Goal: Task Accomplishment & Management: Use online tool/utility

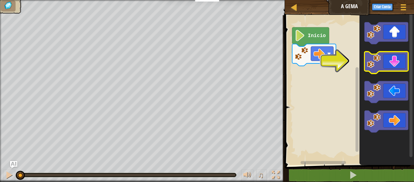
click at [395, 57] on icon "Espaço de trabalho do Blockly" at bounding box center [386, 63] width 44 height 22
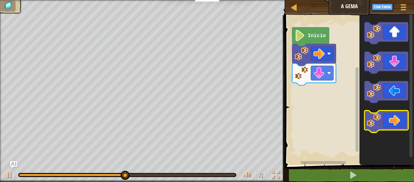
click at [406, 119] on icon "Espaço de trabalho do Blockly" at bounding box center [386, 121] width 44 height 22
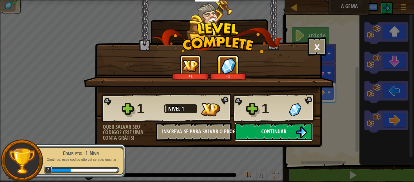
click at [306, 131] on img at bounding box center [301, 132] width 12 height 12
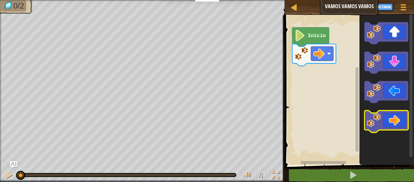
click at [396, 122] on icon "Espaço de trabalho do Blockly" at bounding box center [386, 121] width 44 height 22
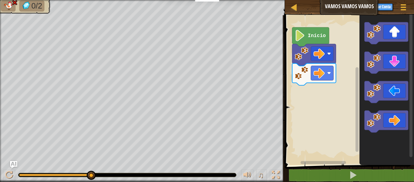
click at [302, 32] on image "Espaço de trabalho do Blockly" at bounding box center [300, 35] width 11 height 11
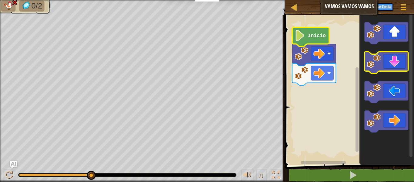
click at [372, 54] on rect "Espaço de trabalho do Blockly" at bounding box center [386, 63] width 44 height 22
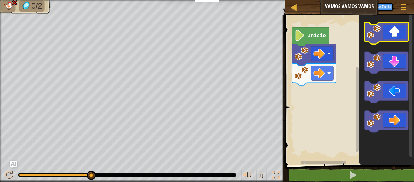
click at [377, 42] on icon "Espaço de trabalho do Blockly" at bounding box center [386, 33] width 44 height 22
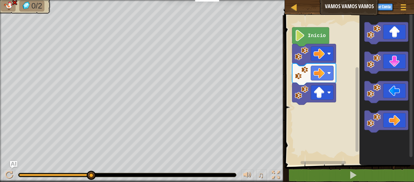
click at [300, 36] on image "Espaço de trabalho do Blockly" at bounding box center [300, 35] width 11 height 11
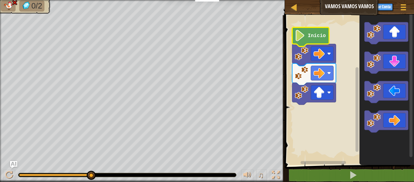
click at [300, 36] on image "Espaço de trabalho do Blockly" at bounding box center [300, 35] width 11 height 11
click at [406, 8] on div at bounding box center [403, 7] width 8 height 9
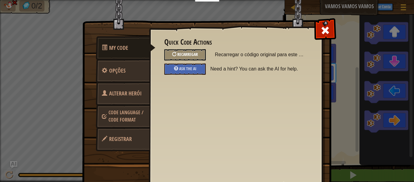
click at [191, 53] on span "Recarregar" at bounding box center [187, 54] width 21 height 6
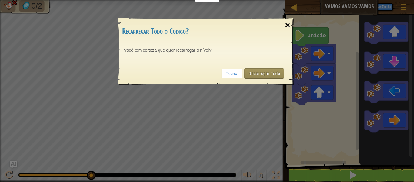
click at [289, 27] on div "×" at bounding box center [288, 25] width 14 height 18
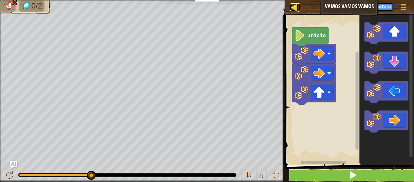
click at [296, 7] on div at bounding box center [294, 7] width 8 height 8
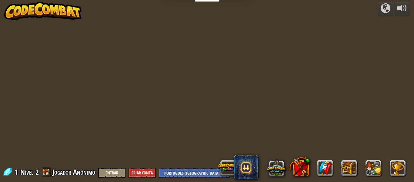
select select "pt-BR"
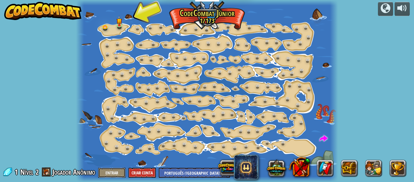
click at [111, 170] on button "Entrar" at bounding box center [111, 172] width 27 height 10
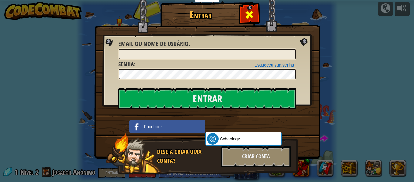
click at [241, 7] on div at bounding box center [249, 13] width 19 height 19
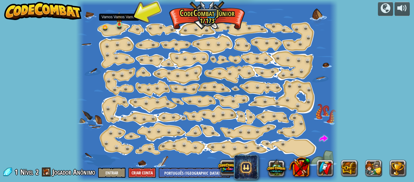
click at [118, 19] on img at bounding box center [119, 17] width 6 height 13
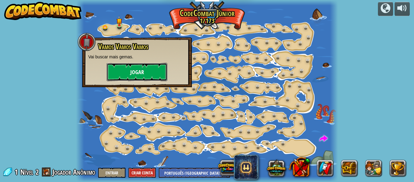
click at [138, 65] on button "Jogar" at bounding box center [137, 72] width 61 height 18
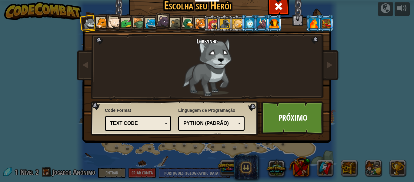
click at [99, 16] on li at bounding box center [100, 22] width 16 height 17
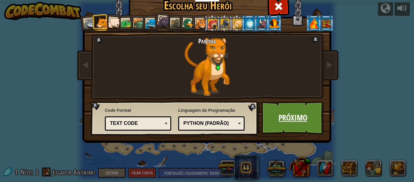
click at [318, 105] on link "Próximo" at bounding box center [292, 117] width 63 height 33
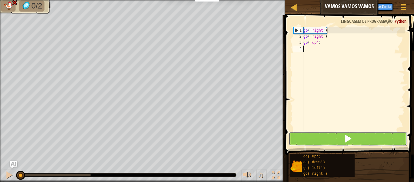
click at [348, 142] on span at bounding box center [348, 138] width 8 height 8
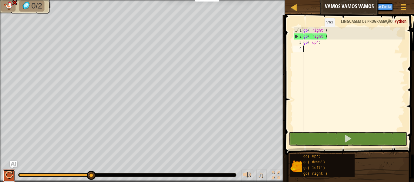
click at [10, 178] on div at bounding box center [9, 175] width 8 height 8
click at [4, 177] on button at bounding box center [9, 175] width 12 height 12
click at [9, 175] on div at bounding box center [9, 175] width 8 height 8
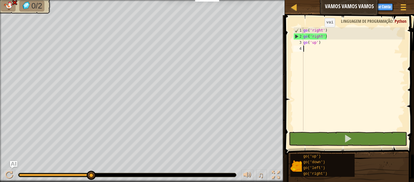
click at [44, 175] on div "0:01.0 Agora: 0:02.9 Máximo: 0:02.9" at bounding box center [55, 174] width 72 height 2
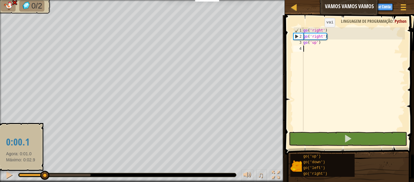
click at [20, 173] on div at bounding box center [31, 174] width 25 height 2
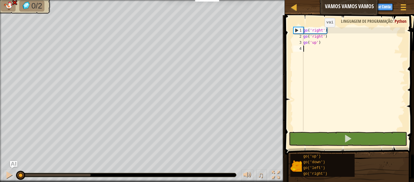
click at [293, 29] on div "1 2 3 4 go ( 'right' ) go ( 'right' ) go ( 'up' ) ההההההההההההההההההההההההההההה…" at bounding box center [348, 78] width 113 height 103
click at [296, 28] on div "1" at bounding box center [299, 30] width 10 height 6
type textarea "go('right')"
click at [296, 4] on div at bounding box center [294, 7] width 8 height 8
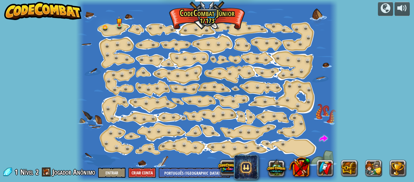
select select "pt-BR"
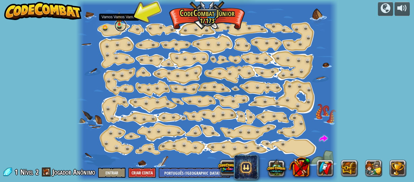
click at [118, 25] on link at bounding box center [121, 25] width 12 height 12
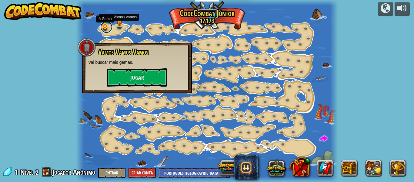
click at [105, 28] on link at bounding box center [106, 27] width 12 height 12
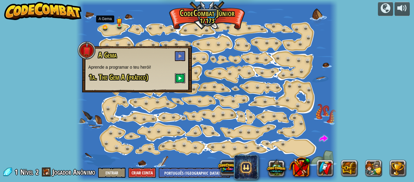
click at [179, 78] on span at bounding box center [180, 78] width 4 height 4
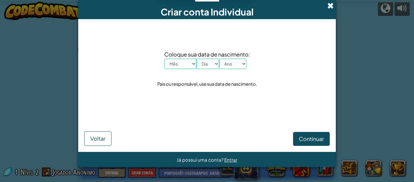
click at [332, 3] on span at bounding box center [330, 5] width 6 height 6
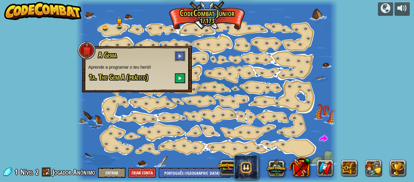
click at [183, 55] on button at bounding box center [180, 56] width 10 height 10
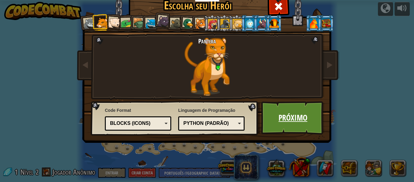
click at [309, 118] on link "Próximo" at bounding box center [292, 117] width 63 height 33
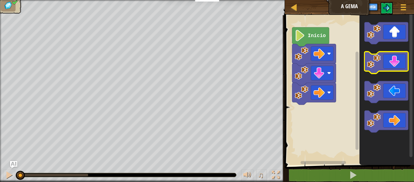
click at [394, 65] on icon "Espaço de trabalho do Blockly" at bounding box center [386, 63] width 44 height 22
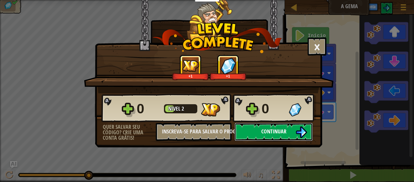
click at [293, 124] on button "Continuar" at bounding box center [274, 131] width 78 height 18
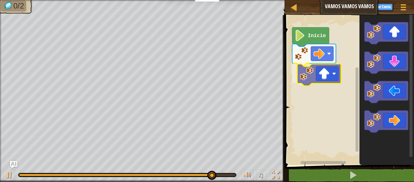
click at [307, 75] on div "Início" at bounding box center [348, 88] width 131 height 152
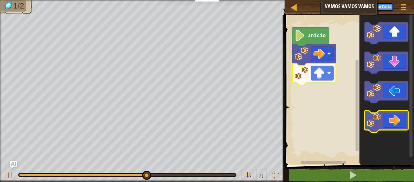
click at [374, 122] on image "Espaço de trabalho do Blockly" at bounding box center [374, 120] width 14 height 14
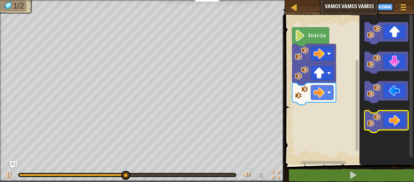
click at [388, 113] on icon "Espaço de trabalho do Blockly" at bounding box center [386, 121] width 44 height 22
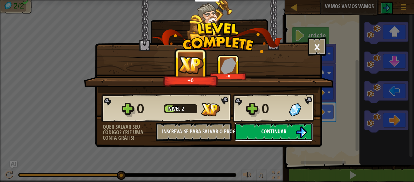
click at [305, 133] on img at bounding box center [301, 132] width 12 height 12
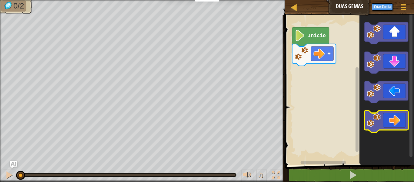
click at [390, 121] on icon "Espaço de trabalho do Blockly" at bounding box center [386, 121] width 44 height 22
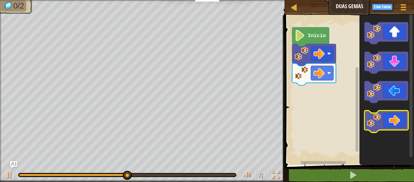
click at [389, 112] on icon "Espaço de trabalho do Blockly" at bounding box center [386, 121] width 44 height 22
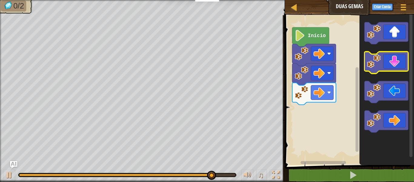
click at [392, 71] on icon "Espaço de trabalho do Blockly" at bounding box center [386, 63] width 44 height 22
click at [392, 62] on icon "Espaço de trabalho do Blockly" at bounding box center [386, 63] width 44 height 22
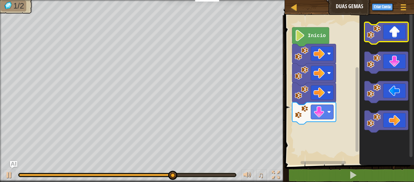
click at [391, 25] on icon "Espaço de trabalho do Blockly" at bounding box center [386, 33] width 44 height 22
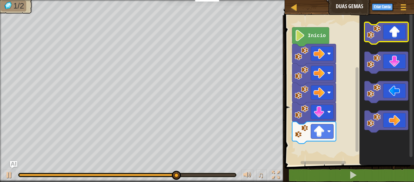
click at [391, 25] on icon "Espaço de trabalho do Blockly" at bounding box center [386, 33] width 44 height 22
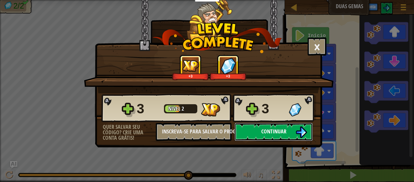
click at [295, 136] on button "Continuar" at bounding box center [274, 131] width 78 height 18
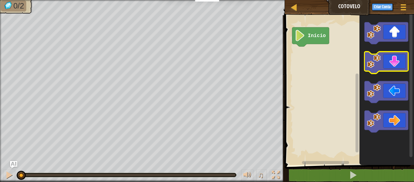
click at [381, 65] on icon "Espaço de trabalho do Blockly" at bounding box center [386, 63] width 44 height 22
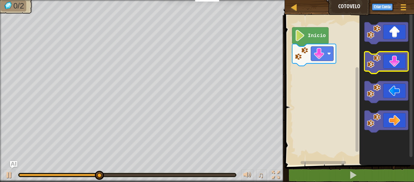
click at [381, 65] on icon "Espaço de trabalho do Blockly" at bounding box center [386, 63] width 44 height 22
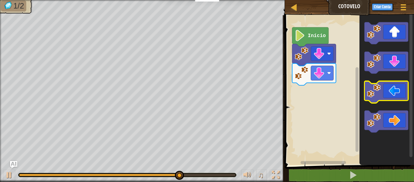
click at [393, 97] on icon "Espaço de trabalho do Blockly" at bounding box center [386, 92] width 44 height 22
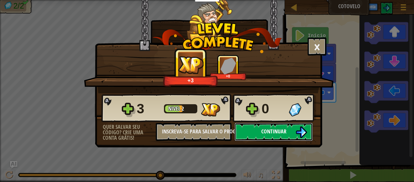
click at [289, 132] on button "Continuar" at bounding box center [274, 131] width 78 height 18
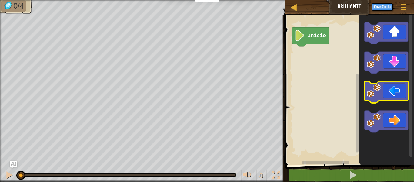
click at [382, 85] on icon "Espaço de trabalho do Blockly" at bounding box center [386, 92] width 44 height 22
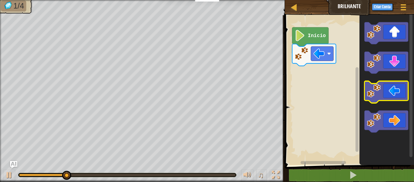
click at [382, 85] on icon "Espaço de trabalho do Blockly" at bounding box center [386, 92] width 44 height 22
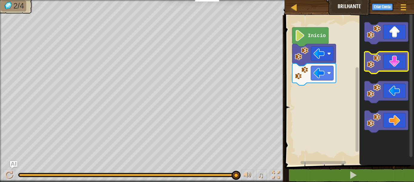
click at [400, 64] on icon "Espaço de trabalho do Blockly" at bounding box center [386, 63] width 44 height 22
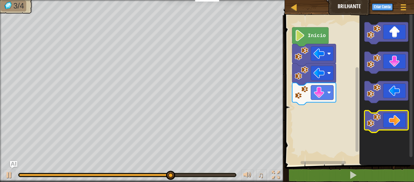
click at [400, 121] on icon "Espaço de trabalho do Blockly" at bounding box center [386, 121] width 44 height 22
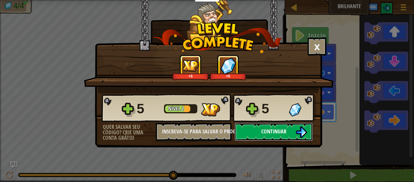
click at [301, 131] on img at bounding box center [301, 132] width 12 height 12
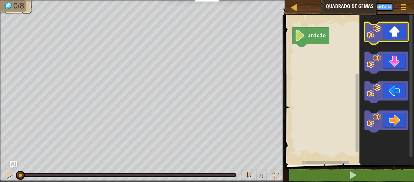
click at [384, 25] on icon "Espaço de trabalho do Blockly" at bounding box center [386, 33] width 44 height 22
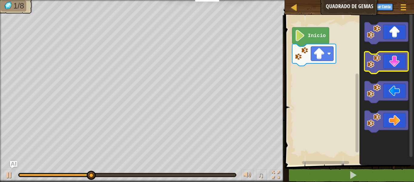
click at [400, 67] on icon "Espaço de trabalho do Blockly" at bounding box center [386, 63] width 44 height 22
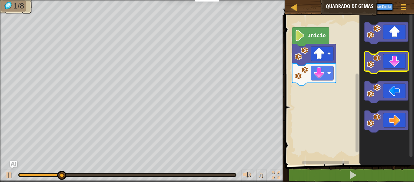
click at [400, 67] on icon "Espaço de trabalho do Blockly" at bounding box center [386, 63] width 44 height 22
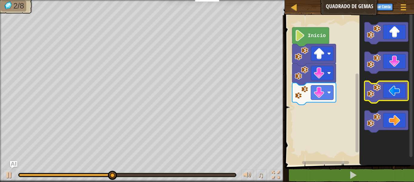
click at [396, 84] on icon "Espaço de trabalho do Blockly" at bounding box center [386, 92] width 44 height 22
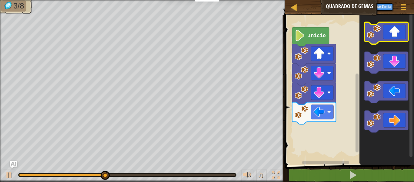
click at [391, 37] on icon "Espaço de trabalho do Blockly" at bounding box center [386, 33] width 44 height 22
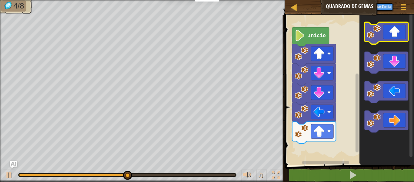
click at [391, 37] on icon "Espaço de trabalho do Blockly" at bounding box center [386, 33] width 44 height 22
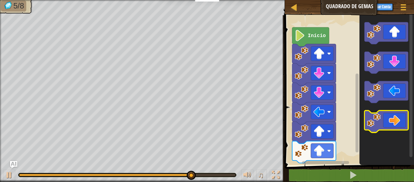
click at [391, 125] on icon "Espaço de trabalho do Blockly" at bounding box center [386, 121] width 44 height 22
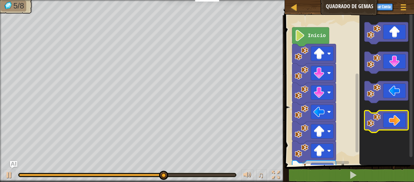
click at [391, 125] on icon "Espaço de trabalho do Blockly" at bounding box center [386, 121] width 44 height 22
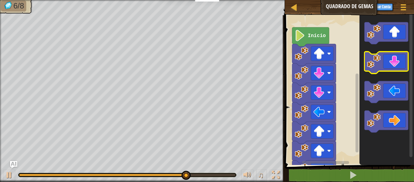
click at [390, 63] on icon "Espaço de trabalho do Blockly" at bounding box center [386, 63] width 44 height 22
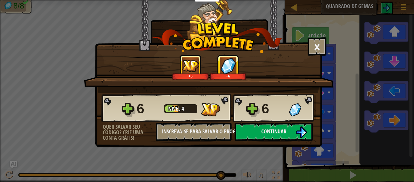
click at [309, 144] on div "× Este nível foi divertido? +6 +6 Reticulating Splines... 6 Nível 4 6 Quer salv…" at bounding box center [208, 73] width 227 height 147
click at [287, 135] on button "Continuar" at bounding box center [274, 131] width 78 height 18
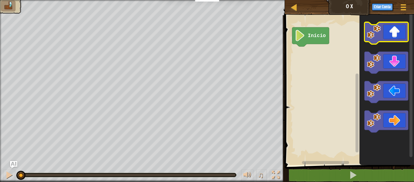
click at [395, 39] on icon "Espaço de trabalho do Blockly" at bounding box center [386, 33] width 44 height 22
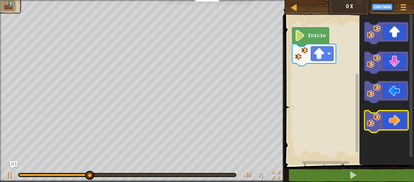
click at [407, 123] on icon "Espaço de trabalho do Blockly" at bounding box center [386, 121] width 44 height 22
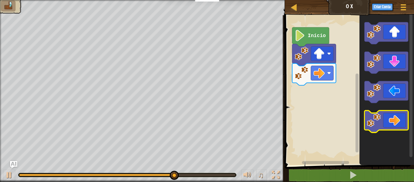
click at [407, 123] on icon "Espaço de trabalho do Blockly" at bounding box center [386, 121] width 44 height 22
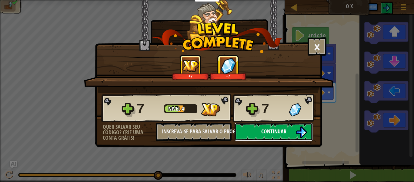
click at [302, 136] on img at bounding box center [301, 132] width 12 height 12
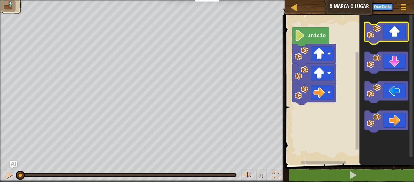
click at [387, 36] on icon "Espaço de trabalho do Blockly" at bounding box center [386, 33] width 44 height 22
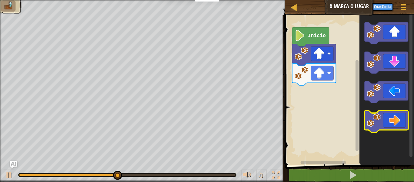
click at [405, 125] on icon "Espaço de trabalho do Blockly" at bounding box center [386, 121] width 44 height 22
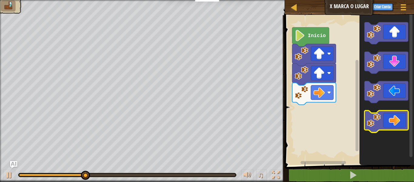
click at [405, 125] on icon "Espaço de trabalho do Blockly" at bounding box center [386, 121] width 44 height 22
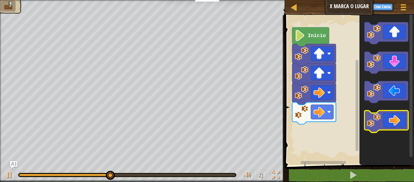
click at [405, 125] on icon "Espaço de trabalho do Blockly" at bounding box center [386, 121] width 44 height 22
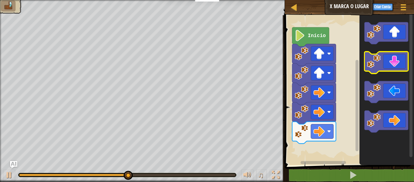
click at [402, 73] on rect "Espaço de trabalho do Blockly" at bounding box center [386, 63] width 44 height 22
click at [400, 53] on icon "Espaço de trabalho do Blockly" at bounding box center [386, 63] width 44 height 22
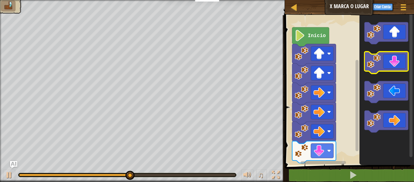
click at [400, 53] on icon "Espaço de trabalho do Blockly" at bounding box center [386, 63] width 44 height 22
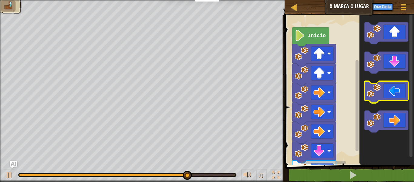
click at [396, 85] on icon "Espaço de trabalho do Blockly" at bounding box center [386, 92] width 44 height 22
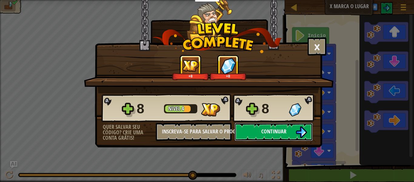
click at [283, 134] on span "Continuar" at bounding box center [273, 131] width 25 height 8
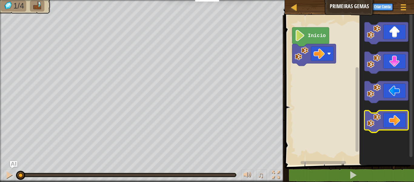
click at [399, 125] on icon "Espaço de trabalho do Blockly" at bounding box center [386, 121] width 44 height 22
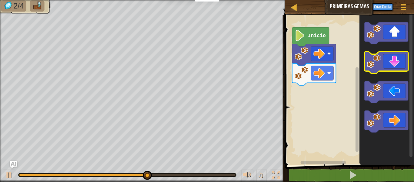
click at [398, 54] on icon "Espaço de trabalho do Blockly" at bounding box center [386, 63] width 44 height 22
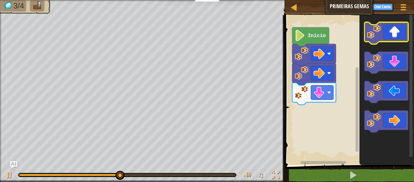
click at [399, 31] on icon "Espaço de trabalho do Blockly" at bounding box center [386, 33] width 44 height 22
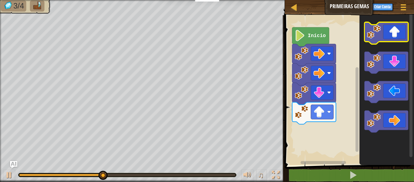
click at [399, 31] on icon "Espaço de trabalho do Blockly" at bounding box center [386, 33] width 44 height 22
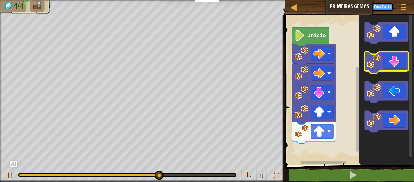
click at [402, 56] on icon "Espaço de trabalho do Blockly" at bounding box center [386, 63] width 44 height 22
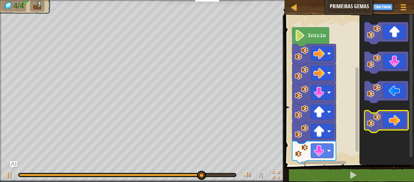
click at [401, 111] on icon "Espaço de trabalho do Blockly" at bounding box center [386, 121] width 44 height 22
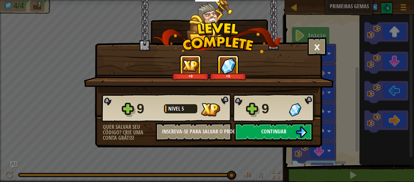
click at [284, 125] on button "Continuar" at bounding box center [274, 131] width 78 height 18
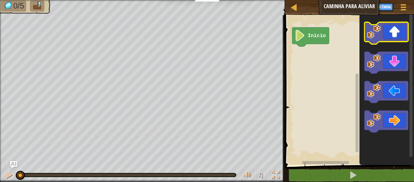
click at [382, 33] on icon "Espaço de trabalho do Blockly" at bounding box center [386, 33] width 44 height 22
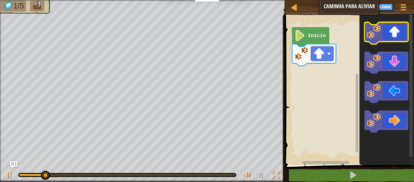
click at [382, 33] on icon "Espaço de trabalho do Blockly" at bounding box center [386, 33] width 44 height 22
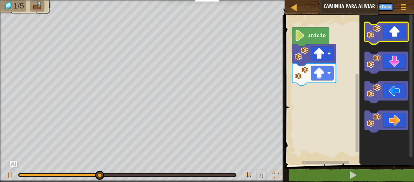
click at [387, 42] on rect "Espaço de trabalho do Blockly" at bounding box center [386, 33] width 44 height 22
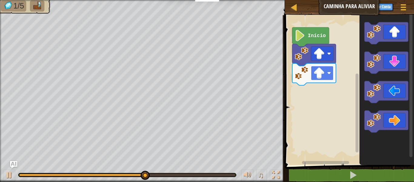
click at [328, 74] on image "Espaço de trabalho do Blockly" at bounding box center [329, 73] width 4 height 4
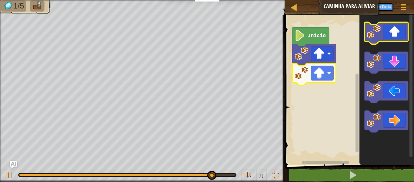
click at [384, 30] on icon "Espaço de trabalho do Blockly" at bounding box center [386, 33] width 44 height 22
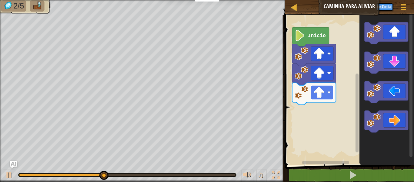
click at [332, 93] on rect "Espaço de trabalho do Blockly" at bounding box center [322, 92] width 22 height 14
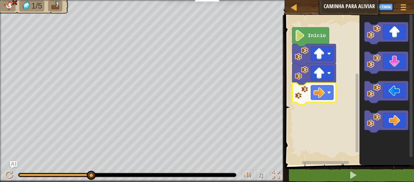
click at [319, 155] on rect "Espaço de trabalho do Blockly" at bounding box center [348, 88] width 131 height 152
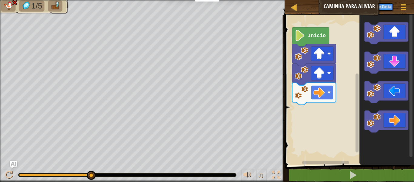
click at [317, 98] on rect "Espaço de trabalho do Blockly" at bounding box center [322, 92] width 22 height 14
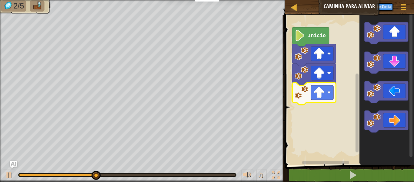
click at [319, 108] on rect "Espaço de trabalho do Blockly" at bounding box center [348, 88] width 131 height 152
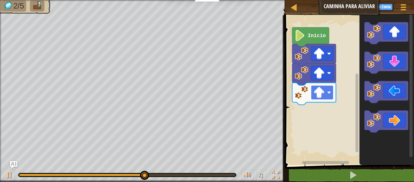
click at [332, 96] on rect "Espaço de trabalho do Blockly" at bounding box center [322, 92] width 22 height 14
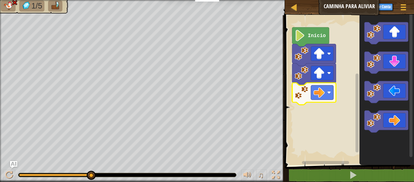
click at [306, 86] on image "Espaço de trabalho do Blockly" at bounding box center [302, 92] width 14 height 14
click at [323, 85] on rect "Espaço de trabalho do Blockly" at bounding box center [322, 92] width 22 height 14
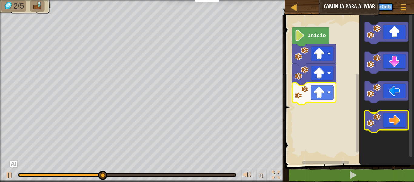
click at [369, 120] on image "Espaço de trabalho do Blockly" at bounding box center [374, 120] width 14 height 14
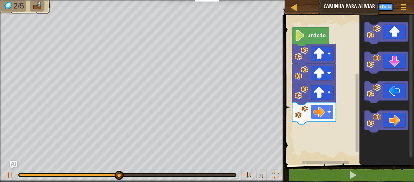
click at [323, 113] on image "Espaço de trabalho do Blockly" at bounding box center [318, 111] width 11 height 11
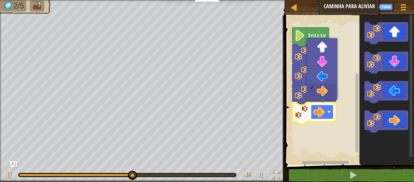
click at [323, 113] on image "Espaço de trabalho do Blockly" at bounding box center [318, 111] width 11 height 11
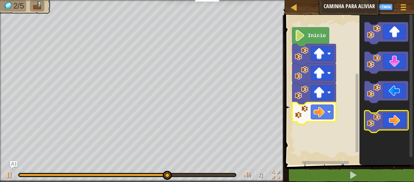
click at [403, 117] on icon "Espaço de trabalho do Blockly" at bounding box center [386, 121] width 44 height 22
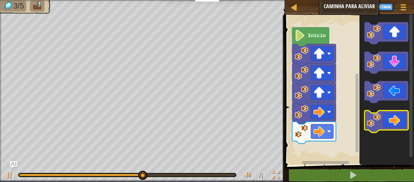
click at [403, 117] on icon "Espaço de trabalho do Blockly" at bounding box center [386, 121] width 44 height 22
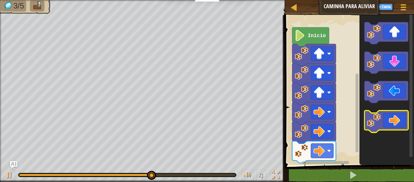
click at [403, 117] on icon "Espaço de trabalho do Blockly" at bounding box center [386, 121] width 44 height 22
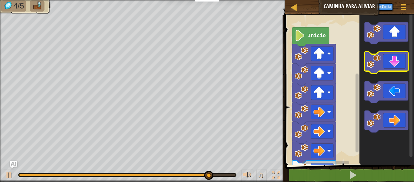
click at [383, 62] on icon "Espaço de trabalho do Blockly" at bounding box center [386, 63] width 44 height 22
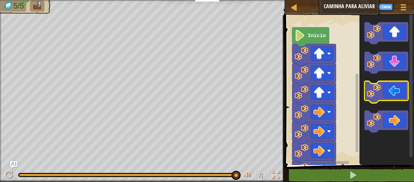
click at [367, 92] on image "Espaço de trabalho do Blockly" at bounding box center [374, 91] width 14 height 14
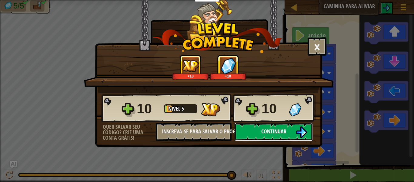
click at [288, 133] on button "Continuar" at bounding box center [274, 131] width 78 height 18
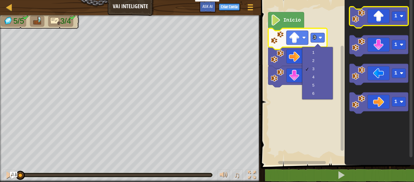
click at [383, 17] on icon "Espaço de trabalho do Blockly" at bounding box center [378, 17] width 59 height 21
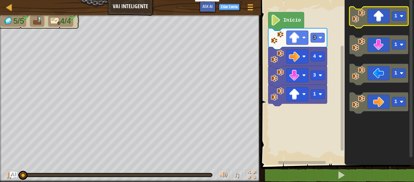
click at [383, 17] on icon "Espaço de trabalho do Blockly" at bounding box center [378, 17] width 59 height 21
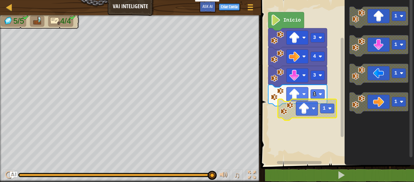
click at [300, 106] on image "Espaço de trabalho do Blockly" at bounding box center [304, 108] width 11 height 11
click at [323, 104] on rect "Espaço de trabalho do Blockly" at bounding box center [327, 108] width 14 height 9
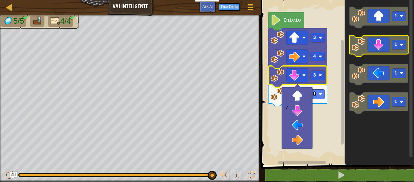
click at [385, 45] on icon "Espaço de trabalho do Blockly" at bounding box center [378, 45] width 59 height 21
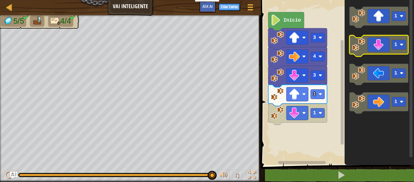
click at [385, 45] on icon "Espaço de trabalho do Blockly" at bounding box center [378, 45] width 59 height 21
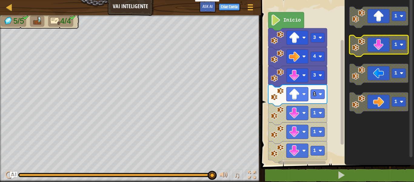
click at [385, 45] on icon "Espaço de trabalho do Blockly" at bounding box center [378, 45] width 59 height 21
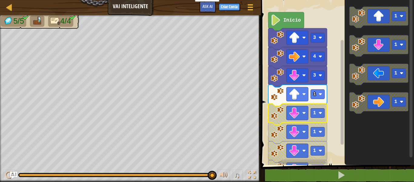
click at [286, 117] on icon "Espaço de trabalho do Blockly" at bounding box center [297, 113] width 59 height 21
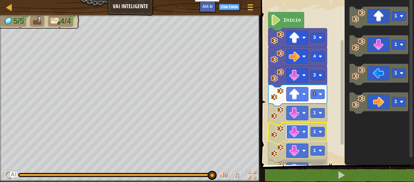
click at [294, 129] on image "Espaço de trabalho do Blockly" at bounding box center [294, 131] width 11 height 11
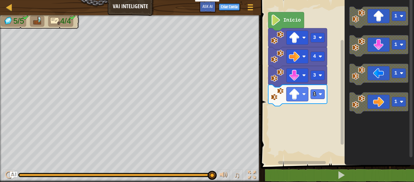
click at [166, 173] on div at bounding box center [115, 175] width 194 height 4
click at [190, 173] on div at bounding box center [115, 175] width 194 height 4
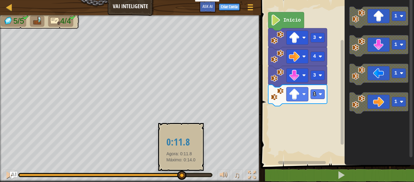
drag, startPoint x: 188, startPoint y: 173, endPoint x: 179, endPoint y: 174, distance: 9.7
click at [179, 174] on div at bounding box center [100, 174] width 162 height 2
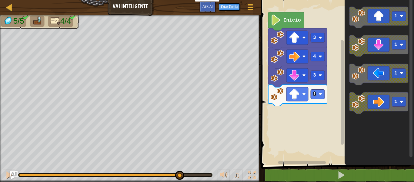
click at [16, 176] on img "Ask AI" at bounding box center [14, 175] width 8 height 8
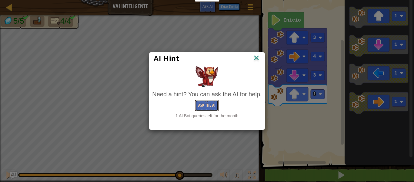
click at [207, 105] on button "Ask the AI" at bounding box center [206, 105] width 23 height 11
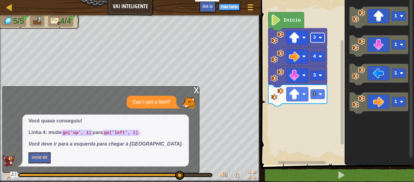
click at [315, 34] on rect "Espaço de trabalho do Blockly" at bounding box center [318, 37] width 14 height 9
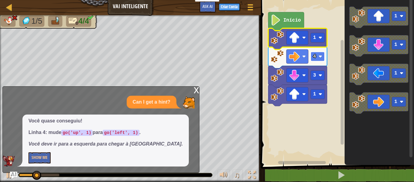
click at [318, 55] on rect "Espaço de trabalho do Blockly" at bounding box center [318, 56] width 14 height 9
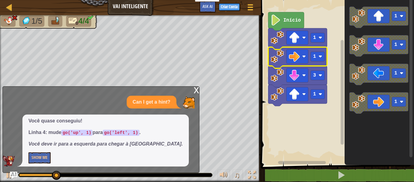
click at [315, 72] on rect "Espaço de trabalho do Blockly" at bounding box center [318, 75] width 14 height 9
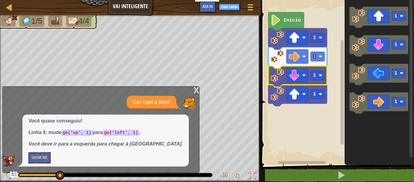
click at [197, 87] on div "x" at bounding box center [196, 89] width 5 height 6
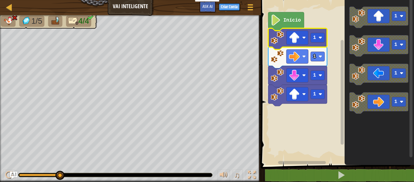
click at [284, 39] on g "1 1 1 1" at bounding box center [297, 67] width 59 height 78
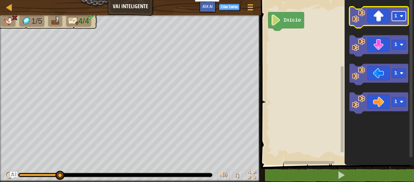
click at [394, 15] on text "1" at bounding box center [395, 15] width 3 height 5
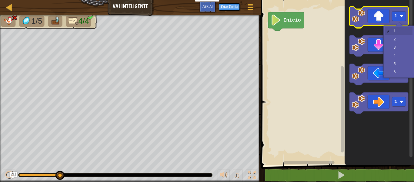
click at [388, 15] on icon "Espaço de trabalho do Blockly" at bounding box center [378, 17] width 59 height 21
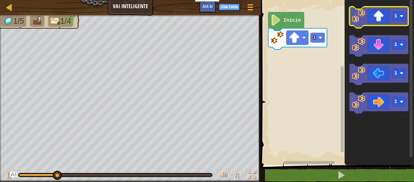
click at [379, 12] on icon "Espaço de trabalho do Blockly" at bounding box center [378, 17] width 59 height 21
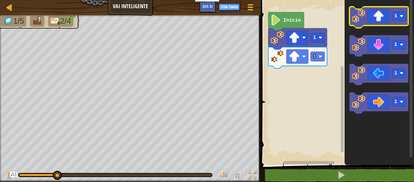
click at [379, 12] on icon "Espaço de trabalho do Blockly" at bounding box center [378, 17] width 59 height 21
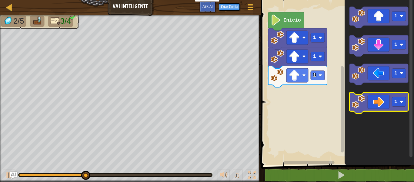
click at [379, 96] on icon "Espaço de trabalho do Blockly" at bounding box center [378, 102] width 59 height 21
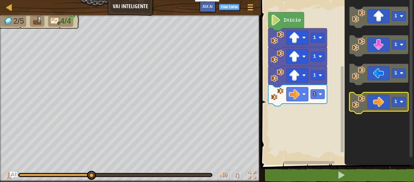
click at [379, 96] on icon "Espaço de trabalho do Blockly" at bounding box center [378, 102] width 59 height 21
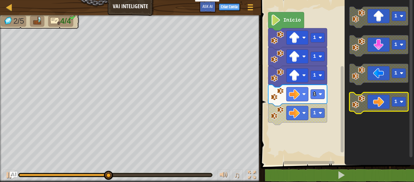
click at [379, 96] on icon "Espaço de trabalho do Blockly" at bounding box center [378, 102] width 59 height 21
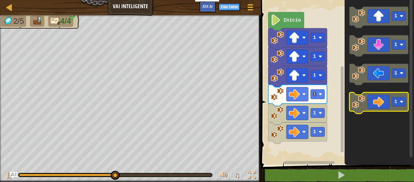
click at [379, 96] on icon "Espaço de trabalho do Blockly" at bounding box center [378, 102] width 59 height 21
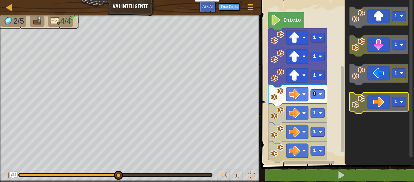
click at [379, 96] on icon "Espaço de trabalho do Blockly" at bounding box center [378, 102] width 59 height 21
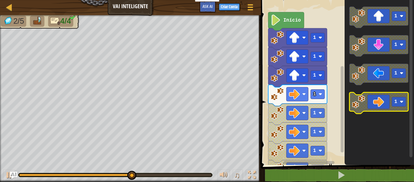
click at [379, 96] on icon "Espaço de trabalho do Blockly" at bounding box center [378, 102] width 59 height 21
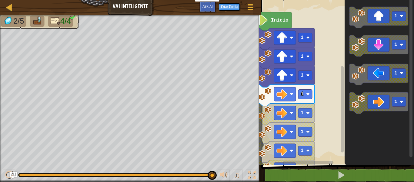
click at [301, 157] on div "Início 1 1 1 1 1 1 1 1 1 1 1 1 1 1 1 1 1 1" at bounding box center [336, 81] width 155 height 168
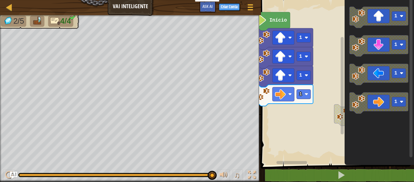
click at [342, 119] on div "Início 1 1 1 1 1 1 1 1 1" at bounding box center [336, 81] width 155 height 168
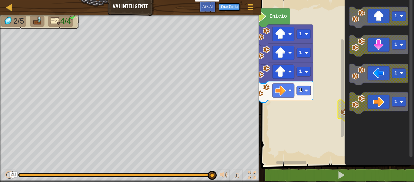
click at [333, 110] on div "Início 1 1 1 1 1 1 1 1 1" at bounding box center [336, 81] width 155 height 168
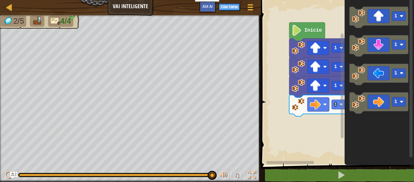
click at [356, 151] on div "Início 1 1 1 1 1 1 1 1" at bounding box center [336, 81] width 155 height 168
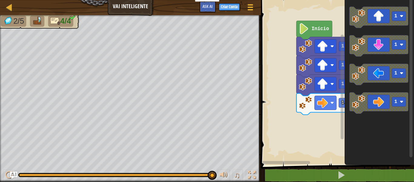
click at [305, 142] on rect "Espaço de trabalho do Blockly" at bounding box center [336, 81] width 155 height 168
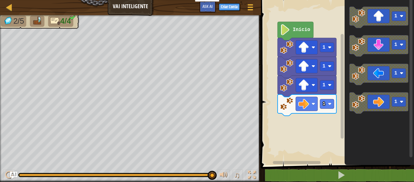
click at [281, 144] on rect "Espaço de trabalho do Blockly" at bounding box center [336, 81] width 155 height 168
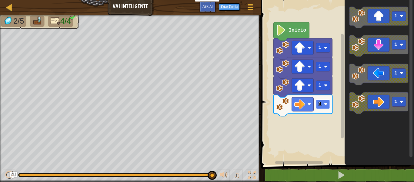
click at [325, 101] on rect "Espaço de trabalho do Blockly" at bounding box center [323, 103] width 14 height 9
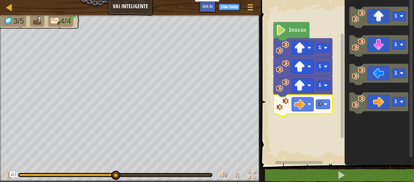
click at [319, 138] on rect "Espaço de trabalho do Blockly" at bounding box center [336, 81] width 155 height 168
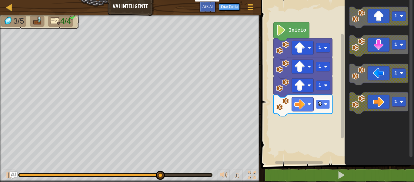
click at [329, 101] on rect "Espaço de trabalho do Blockly" at bounding box center [323, 103] width 14 height 9
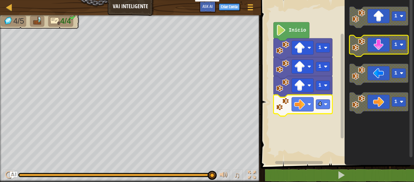
click at [393, 41] on rect "Espaço de trabalho do Blockly" at bounding box center [399, 44] width 14 height 9
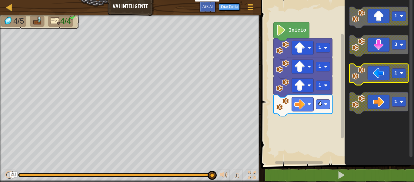
click at [383, 79] on icon "Espaço de trabalho do Blockly" at bounding box center [378, 74] width 59 height 21
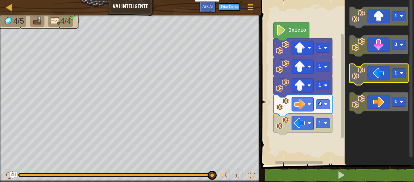
click at [383, 79] on icon "Espaço de trabalho do Blockly" at bounding box center [378, 74] width 59 height 21
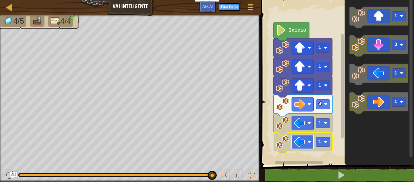
click at [312, 142] on rect "Espaço de trabalho do Blockly" at bounding box center [303, 142] width 22 height 14
click at [286, 142] on image "Espaço de trabalho do Blockly" at bounding box center [282, 141] width 13 height 13
click at [266, 143] on rect "Espaço de trabalho do Blockly" at bounding box center [336, 81] width 155 height 168
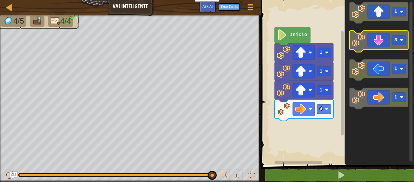
click at [376, 51] on rect "Espaço de trabalho do Blockly" at bounding box center [378, 41] width 59 height 21
click at [375, 48] on icon "Espaço de trabalho do Blockly" at bounding box center [378, 41] width 59 height 21
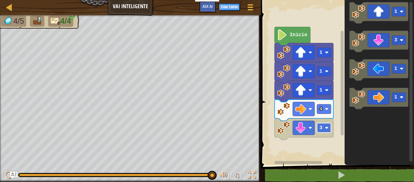
click at [326, 124] on rect "Espaço de trabalho do Blockly" at bounding box center [324, 127] width 14 height 9
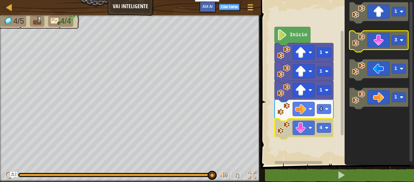
click at [393, 35] on icon "Espaço de trabalho do Blockly" at bounding box center [378, 41] width 59 height 21
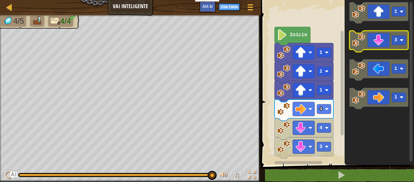
click at [393, 35] on icon "Espaço de trabalho do Blockly" at bounding box center [378, 41] width 59 height 21
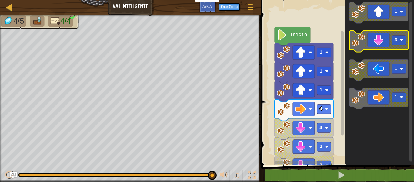
click at [393, 35] on icon "Espaço de trabalho do Blockly" at bounding box center [378, 41] width 59 height 21
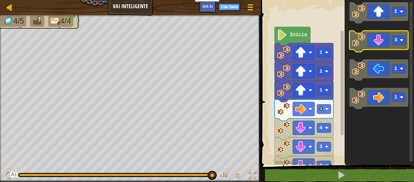
click at [393, 35] on icon "Espaço de trabalho do Blockly" at bounding box center [378, 41] width 59 height 21
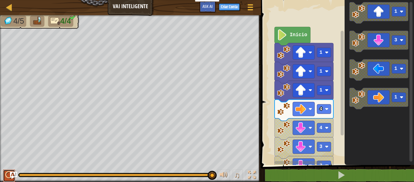
click at [7, 178] on div at bounding box center [9, 175] width 8 height 8
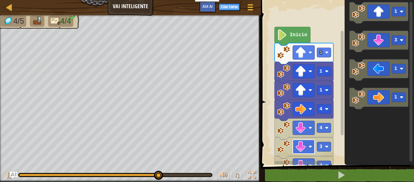
click at [309, 141] on rect "Espaço de trabalho do Blockly" at bounding box center [304, 146] width 22 height 14
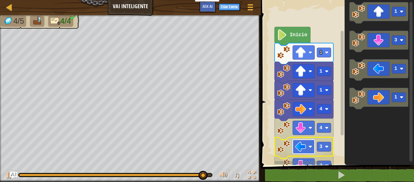
click at [305, 152] on image "Espaço de trabalho do Blockly" at bounding box center [300, 146] width 11 height 11
click at [286, 33] on image "Espaço de trabalho do Blockly" at bounding box center [282, 34] width 10 height 11
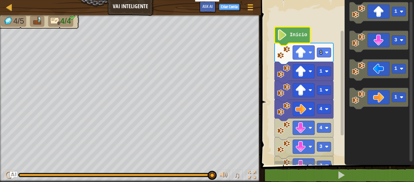
click at [286, 33] on image "Espaço de trabalho do Blockly" at bounding box center [282, 34] width 10 height 11
click at [286, 32] on image "Espaço de trabalho do Blockly" at bounding box center [282, 34] width 10 height 11
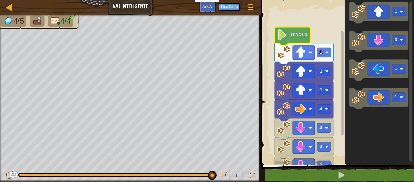
click at [286, 32] on image "Espaço de trabalho do Blockly" at bounding box center [282, 34] width 10 height 11
click at [215, 174] on div "♫" at bounding box center [237, 175] width 44 height 12
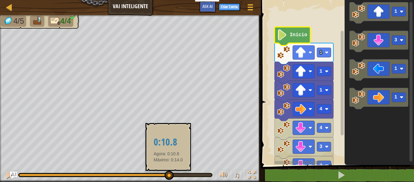
drag, startPoint x: 210, startPoint y: 175, endPoint x: 160, endPoint y: 176, distance: 50.3
click at [165, 176] on div at bounding box center [169, 174] width 9 height 9
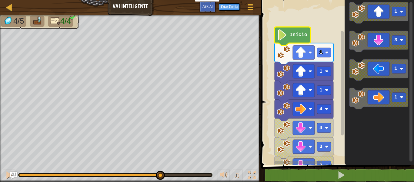
drag, startPoint x: 142, startPoint y: 172, endPoint x: 133, endPoint y: 171, distance: 8.8
click at [133, 171] on div "♫" at bounding box center [130, 173] width 261 height 18
drag, startPoint x: 161, startPoint y: 174, endPoint x: 115, endPoint y: 168, distance: 45.7
click at [115, 168] on div "♫" at bounding box center [130, 173] width 261 height 18
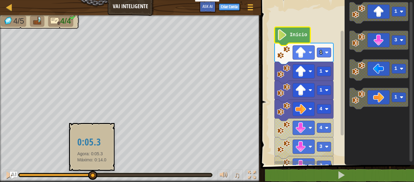
drag, startPoint x: 116, startPoint y: 177, endPoint x: 70, endPoint y: 176, distance: 46.4
click at [88, 176] on div at bounding box center [92, 174] width 9 height 9
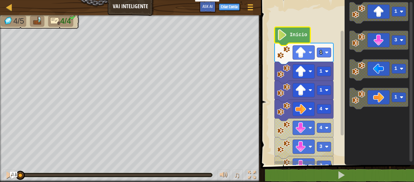
drag, startPoint x: 71, startPoint y: 172, endPoint x: 12, endPoint y: 168, distance: 58.9
click at [12, 168] on div "♫" at bounding box center [130, 173] width 261 height 18
click at [305, 58] on rect "Espaço de trabalho do Blockly" at bounding box center [304, 52] width 22 height 14
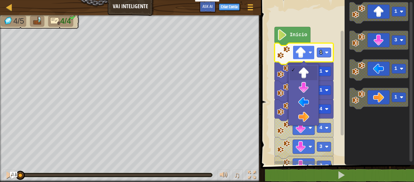
click at [305, 58] on rect "Espaço de trabalho do Blockly" at bounding box center [304, 52] width 22 height 14
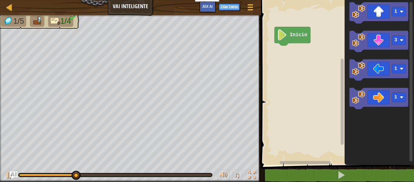
click at [11, 178] on img "Ask AI" at bounding box center [14, 175] width 8 height 8
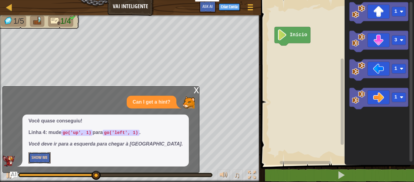
click at [43, 159] on button "Show Me" at bounding box center [39, 157] width 22 height 11
click at [39, 158] on button "Hide" at bounding box center [35, 157] width 14 height 11
click at [39, 158] on button "Show Me" at bounding box center [39, 157] width 22 height 11
click at [24, 173] on div at bounding box center [115, 175] width 194 height 4
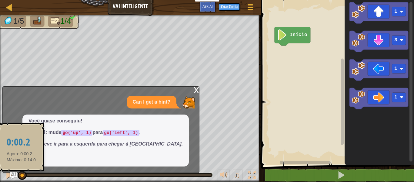
click at [22, 174] on div at bounding box center [20, 174] width 2 height 2
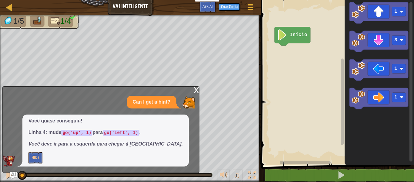
click at [198, 92] on div "x" at bounding box center [196, 89] width 5 height 6
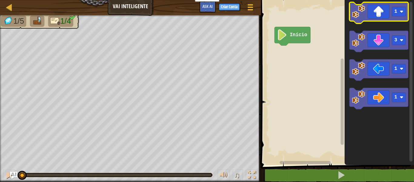
click at [383, 13] on icon "Espaço de trabalho do Blockly" at bounding box center [378, 12] width 59 height 21
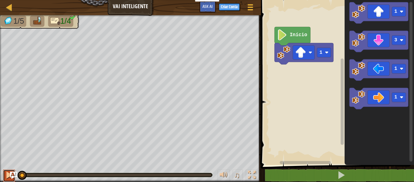
click at [9, 178] on div at bounding box center [9, 175] width 8 height 8
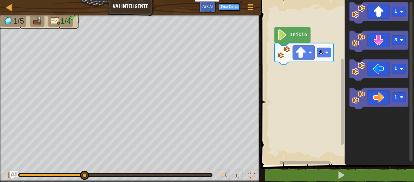
click at [11, 174] on img "Ask AI" at bounding box center [14, 175] width 8 height 8
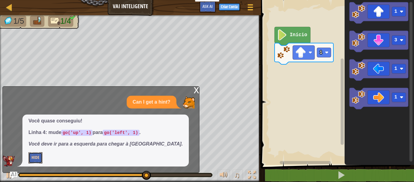
click at [37, 155] on button "Hide" at bounding box center [35, 157] width 14 height 11
click at [197, 90] on div "x" at bounding box center [196, 89] width 5 height 6
